Goal: Find contact information: Find contact information

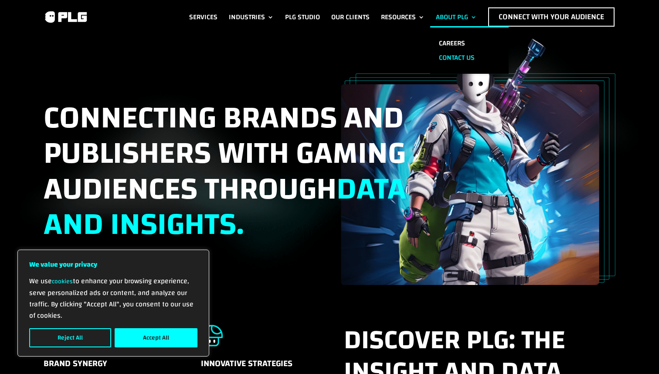
click at [449, 52] on link "Contact us" at bounding box center [469, 58] width 78 height 14
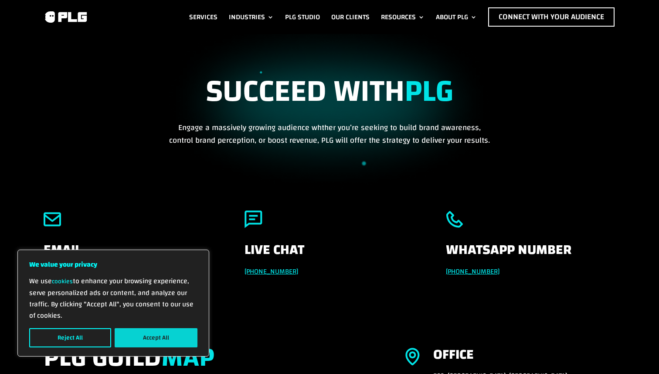
click at [162, 339] on button "Accept All" at bounding box center [156, 337] width 83 height 19
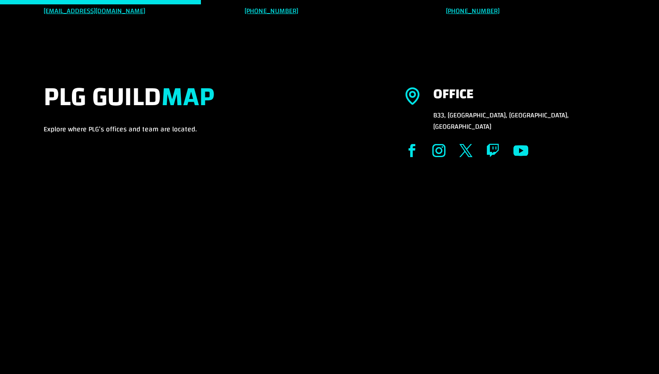
scroll to position [262, 0]
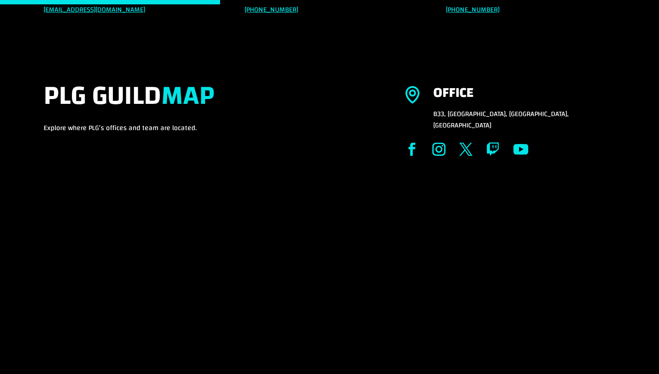
click at [472, 109] on p "B33, [GEOGRAPHIC_DATA], [GEOGRAPHIC_DATA], [GEOGRAPHIC_DATA]" at bounding box center [524, 119] width 182 height 23
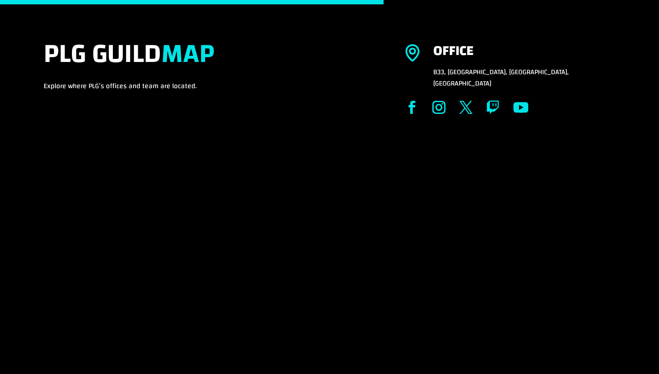
scroll to position [184, 0]
